Goal: Task Accomplishment & Management: Manage account settings

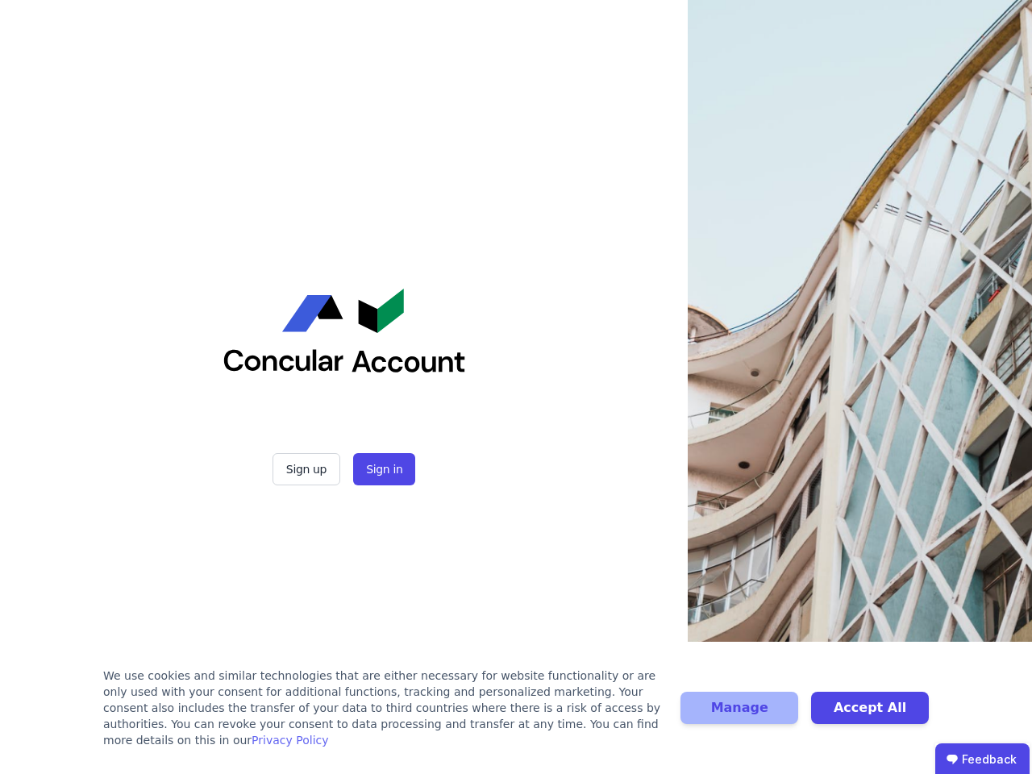
click at [516, 387] on div "Sign up Sign in" at bounding box center [344, 387] width 403 height 774
click at [308, 469] on button "Sign up" at bounding box center [307, 469] width 68 height 32
click at [382, 469] on button "Sign in" at bounding box center [384, 469] width 62 height 32
click at [516, 716] on div "We use cookies and similar technologies that are either necessary for website f…" at bounding box center [382, 708] width 558 height 81
click at [739, 716] on button "Manage" at bounding box center [740, 708] width 118 height 32
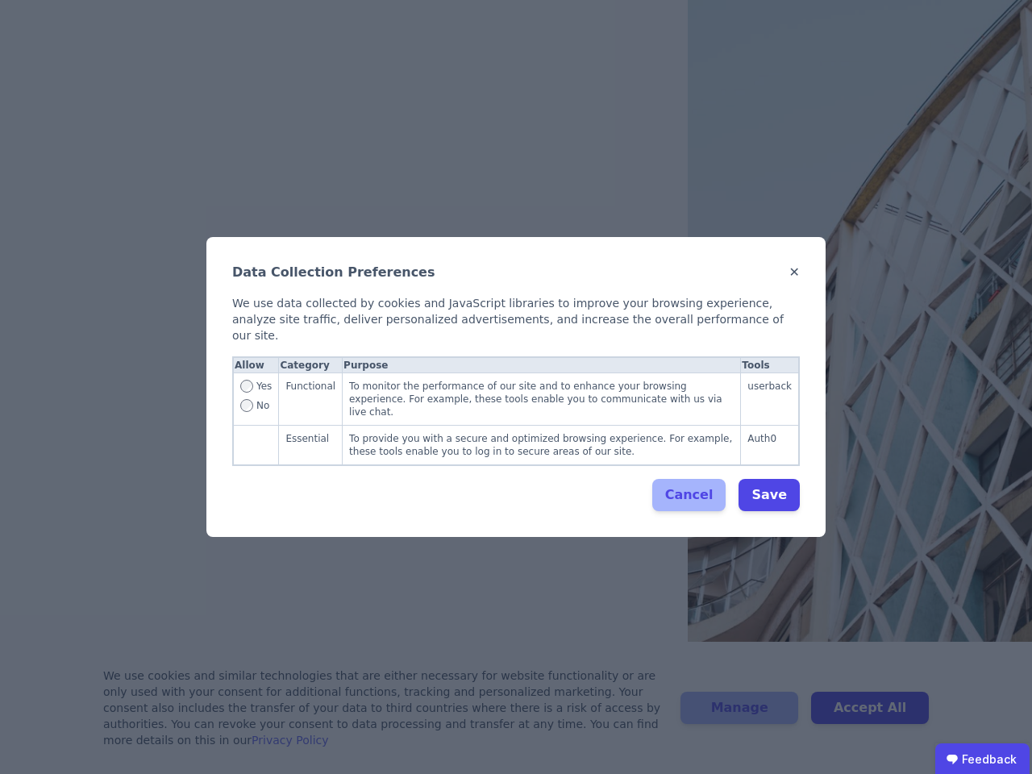
click at [870, 716] on div "Data Collection Preferences ✕ We use data collected by cookies and JavaScript l…" at bounding box center [516, 387] width 1032 height 774
click at [982, 759] on ubdiv "Feedback" at bounding box center [982, 760] width 94 height 32
